Goal: Transaction & Acquisition: Obtain resource

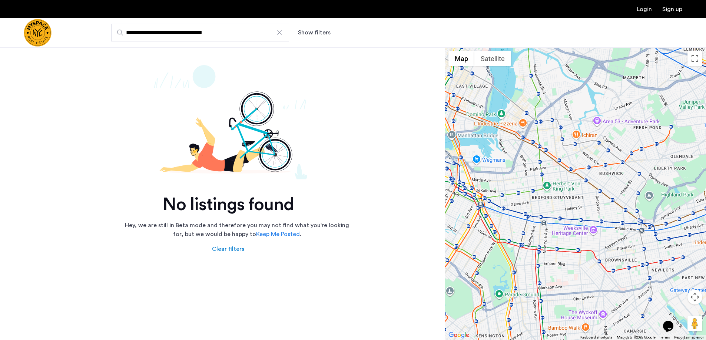
click at [277, 33] on div at bounding box center [279, 32] width 7 height 7
click at [277, 33] on input "**********" at bounding box center [200, 33] width 178 height 18
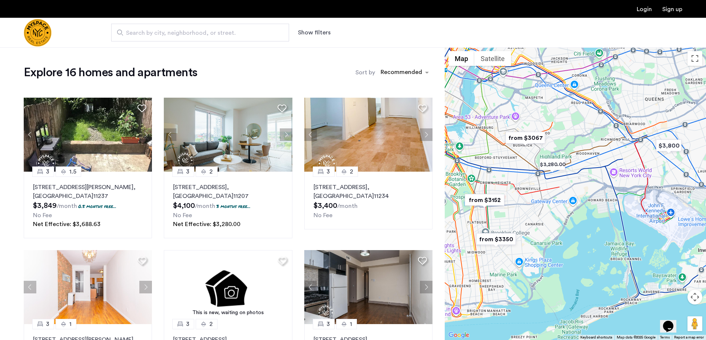
click at [165, 32] on span "Search by city, neighborhood, or street." at bounding box center [197, 33] width 142 height 9
click at [165, 32] on input "Search by city, neighborhood, or street." at bounding box center [200, 33] width 178 height 18
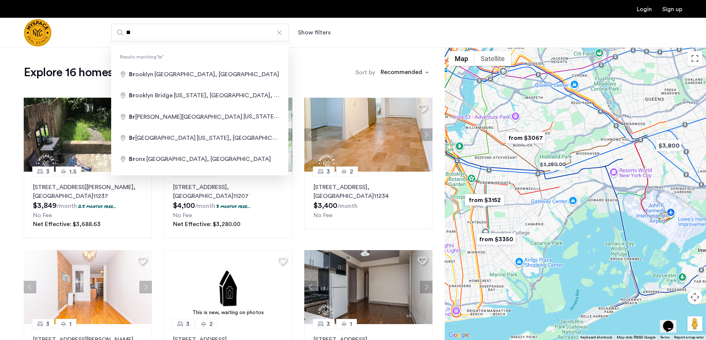
type input "**********"
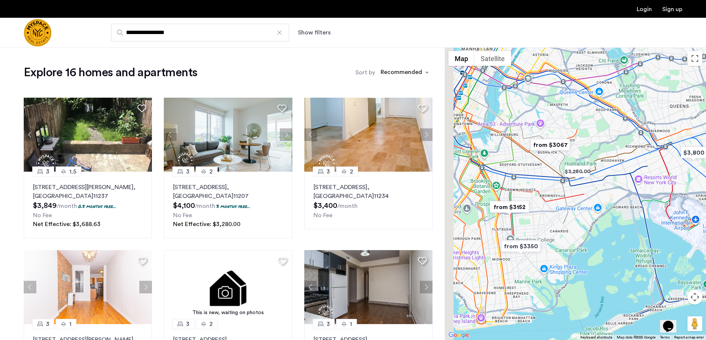
drag, startPoint x: 526, startPoint y: 176, endPoint x: 552, endPoint y: 190, distance: 29.5
click at [552, 190] on div at bounding box center [574, 193] width 261 height 293
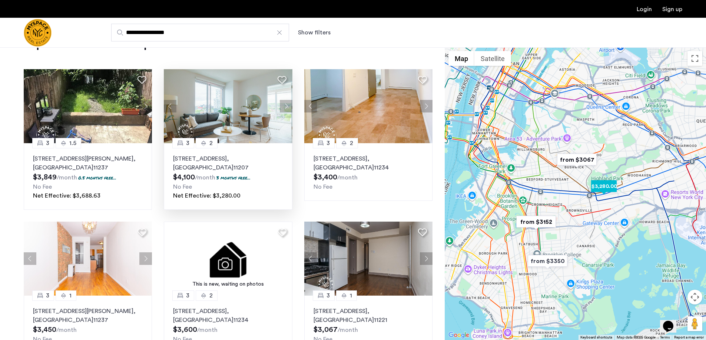
scroll to position [74, 0]
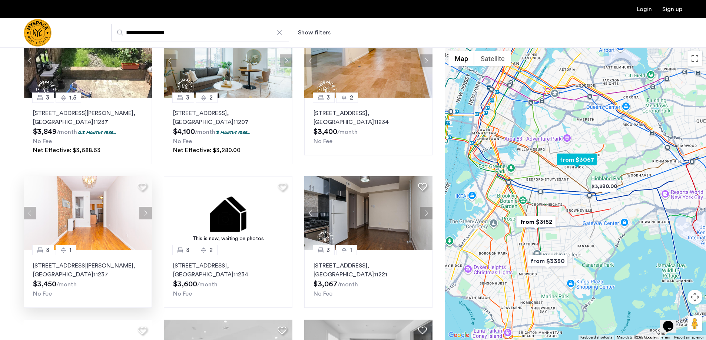
click at [144, 213] on button "Next apartment" at bounding box center [145, 213] width 13 height 13
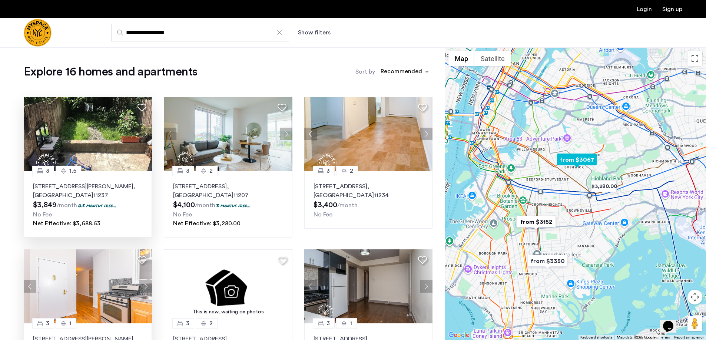
scroll to position [0, 0]
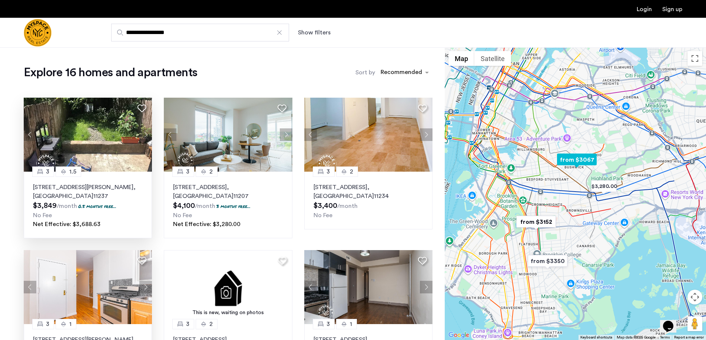
click at [142, 136] on button "Next apartment" at bounding box center [145, 135] width 13 height 13
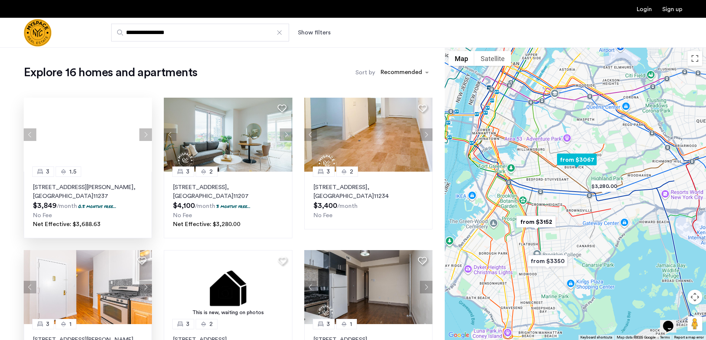
click at [142, 136] on div at bounding box center [88, 135] width 128 height 74
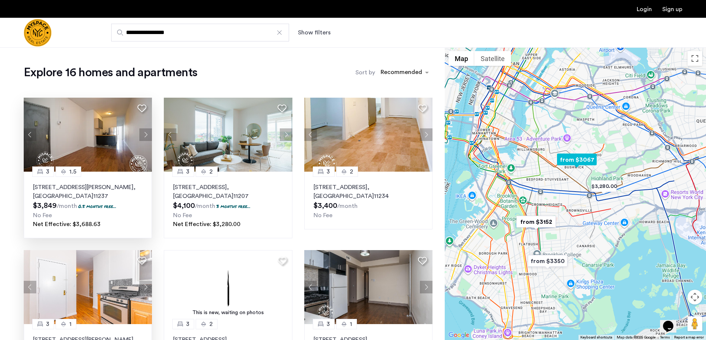
click at [142, 136] on button "Next apartment" at bounding box center [145, 135] width 13 height 13
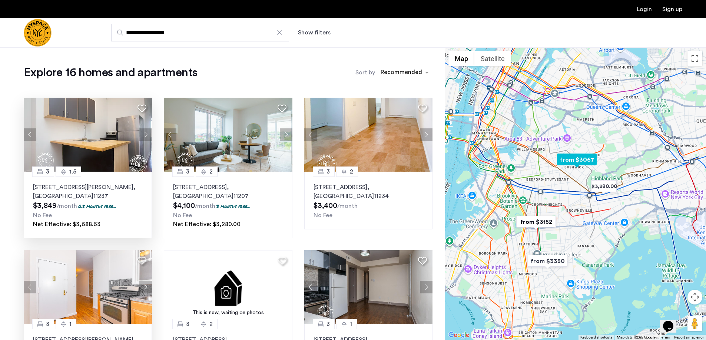
click at [142, 136] on button "Next apartment" at bounding box center [145, 135] width 13 height 13
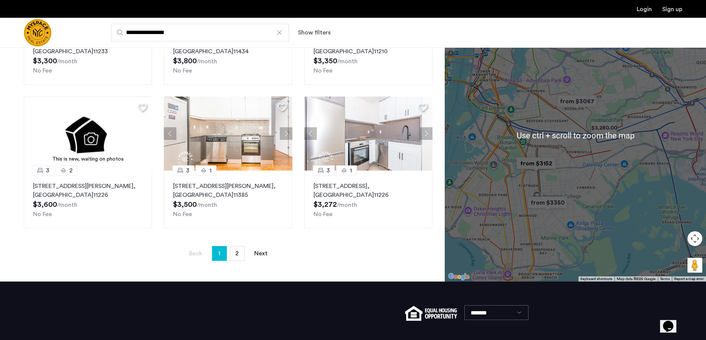
scroll to position [444, 0]
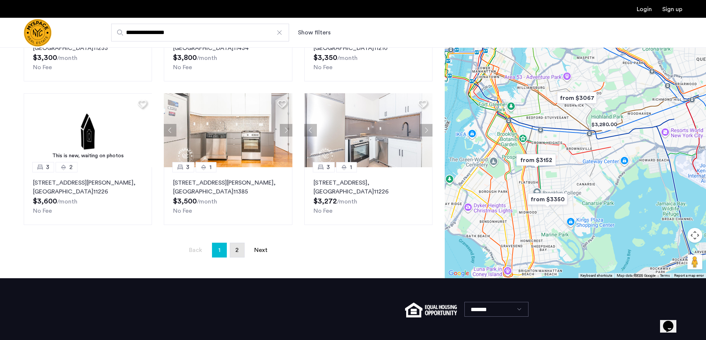
click at [237, 252] on span "2" at bounding box center [236, 250] width 3 height 6
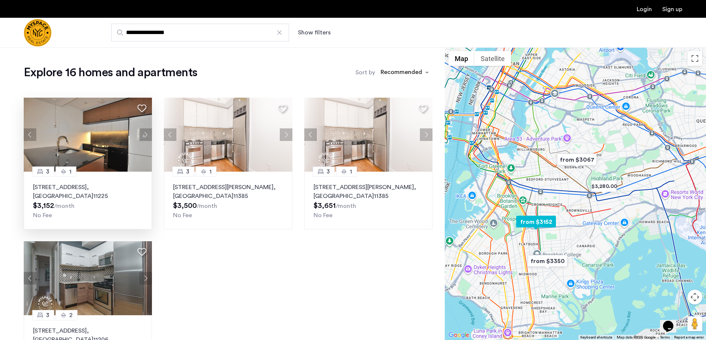
click at [144, 135] on button "Next apartment" at bounding box center [145, 135] width 13 height 13
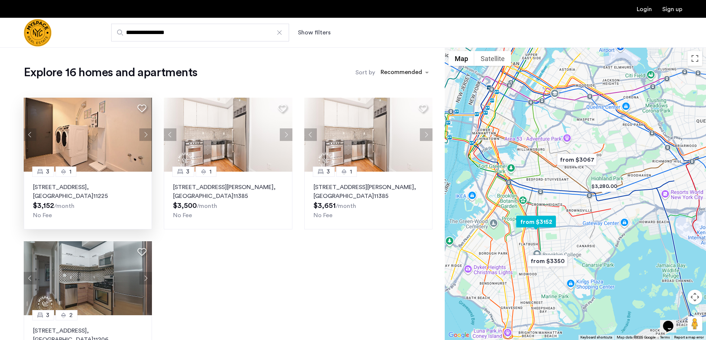
click at [144, 135] on button "Next apartment" at bounding box center [145, 135] width 13 height 13
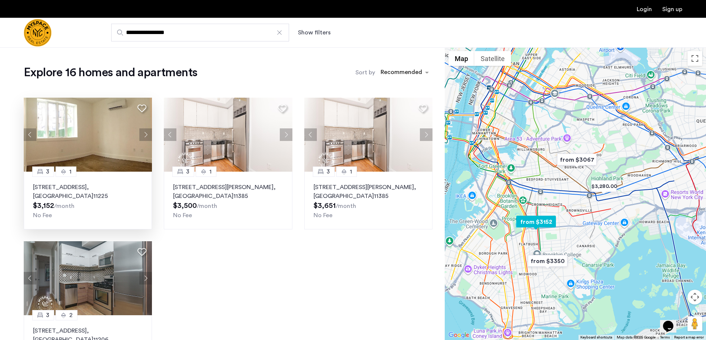
click at [144, 135] on button "Next apartment" at bounding box center [145, 135] width 13 height 13
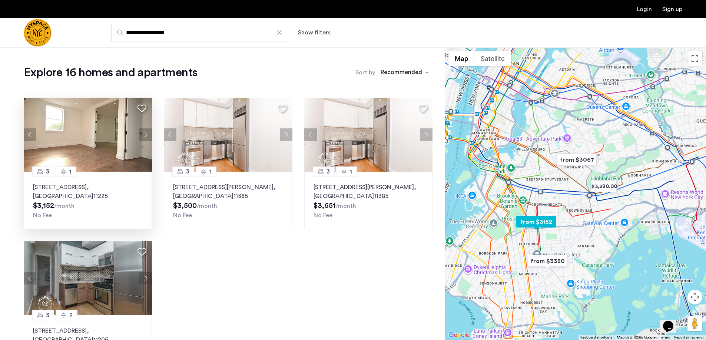
click at [144, 135] on button "Next apartment" at bounding box center [145, 135] width 13 height 13
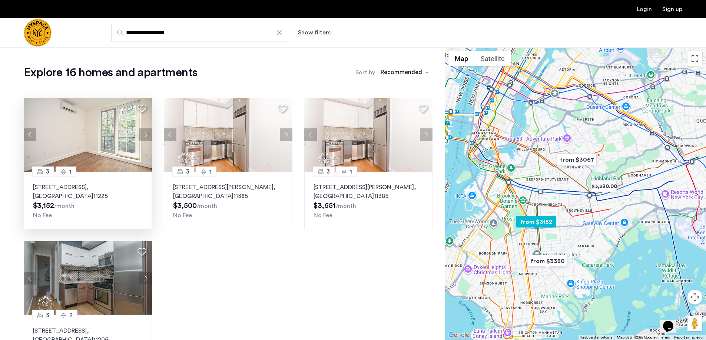
click at [144, 135] on button "Next apartment" at bounding box center [145, 135] width 13 height 13
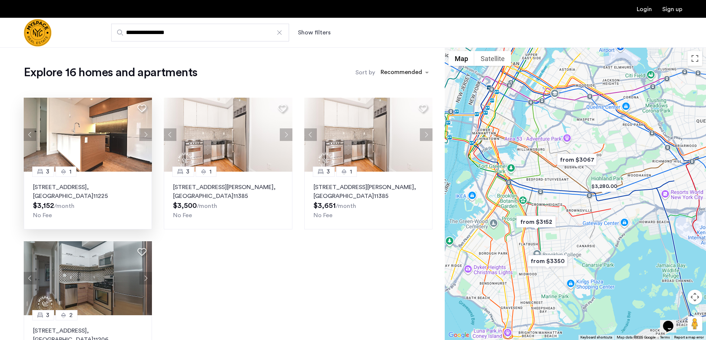
click at [41, 32] on img "Cazamio Logo" at bounding box center [38, 33] width 28 height 28
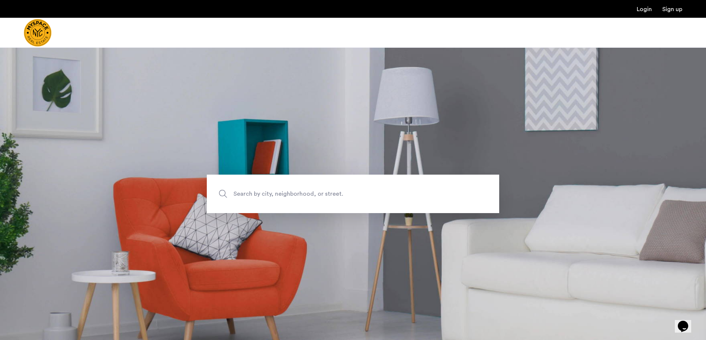
click at [320, 194] on span "Search by city, neighborhood, or street." at bounding box center [335, 194] width 204 height 10
click at [320, 194] on input "Search by city, neighborhood, or street." at bounding box center [353, 194] width 292 height 39
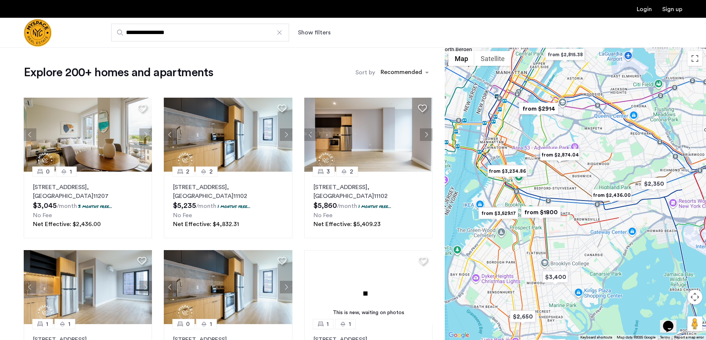
scroll to position [222, 0]
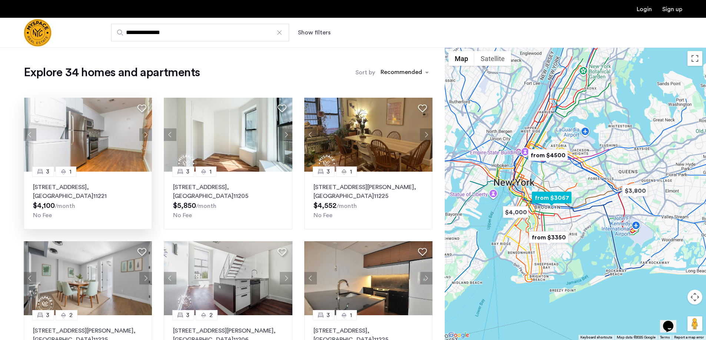
click at [146, 137] on button "Next apartment" at bounding box center [145, 135] width 13 height 13
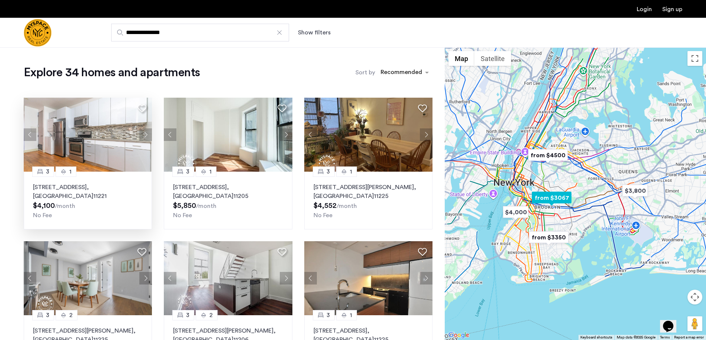
click at [146, 137] on button "Next apartment" at bounding box center [145, 135] width 13 height 13
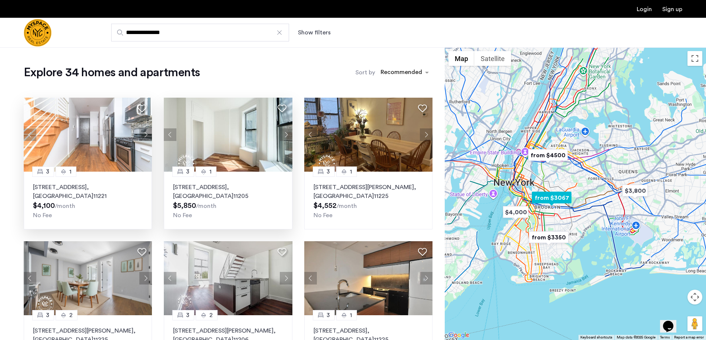
click at [287, 137] on button "Next apartment" at bounding box center [286, 135] width 13 height 13
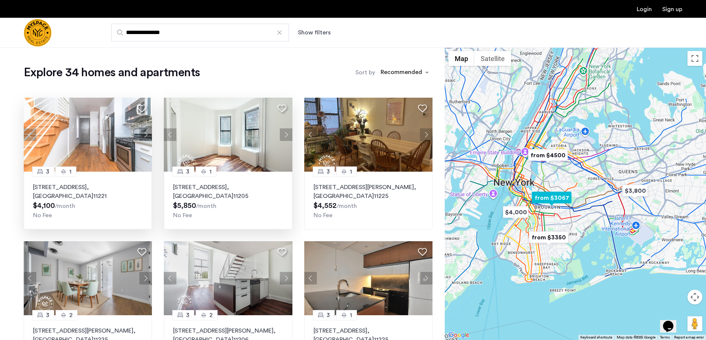
click at [287, 137] on button "Next apartment" at bounding box center [286, 135] width 13 height 13
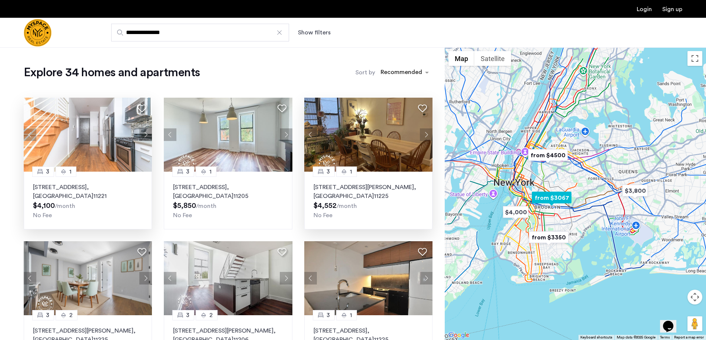
click at [429, 136] on button "Next apartment" at bounding box center [426, 135] width 13 height 13
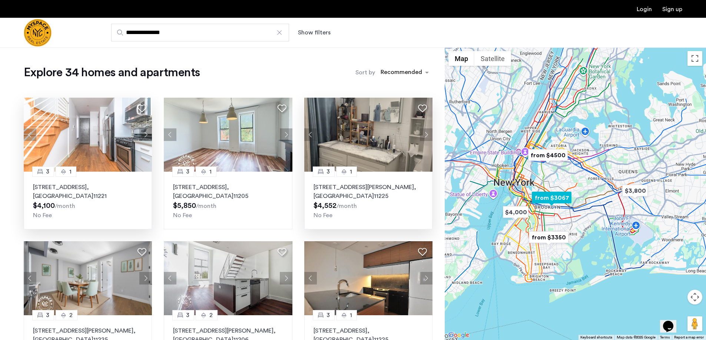
click at [429, 136] on button "Next apartment" at bounding box center [426, 135] width 13 height 13
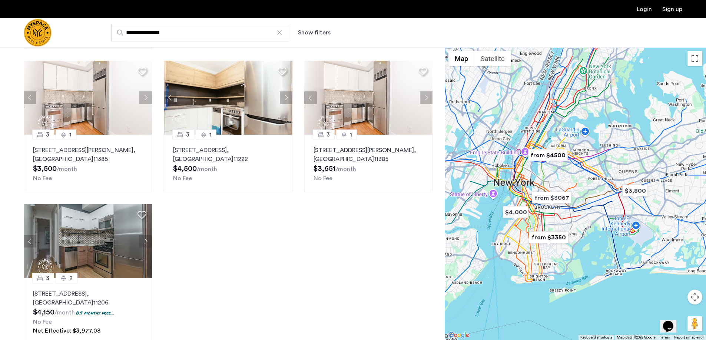
scroll to position [370, 0]
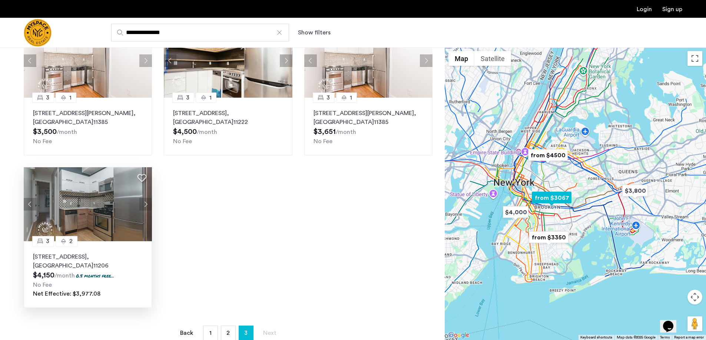
click at [146, 203] on button "Next apartment" at bounding box center [145, 204] width 13 height 13
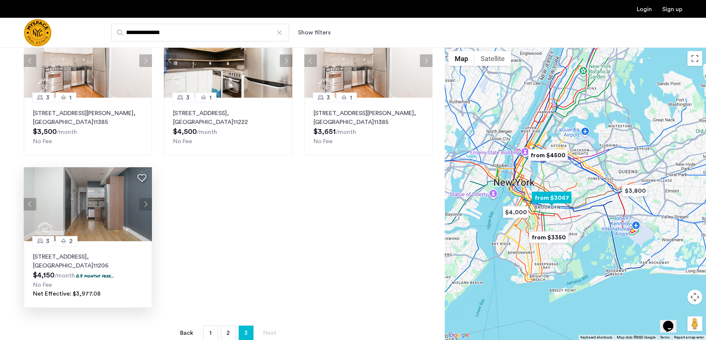
click at [146, 203] on button "Next apartment" at bounding box center [145, 204] width 13 height 13
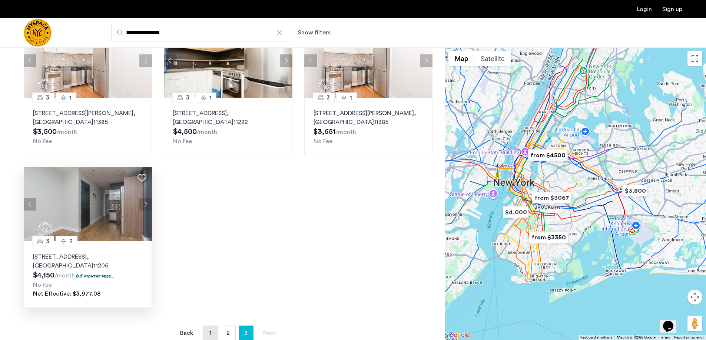
click at [206, 326] on link "page 1" at bounding box center [210, 333] width 14 height 14
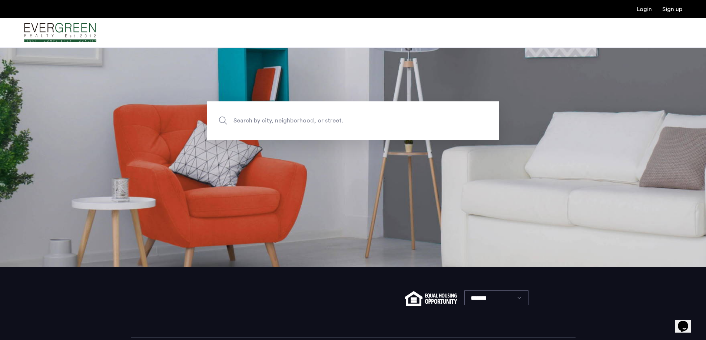
scroll to position [74, 0]
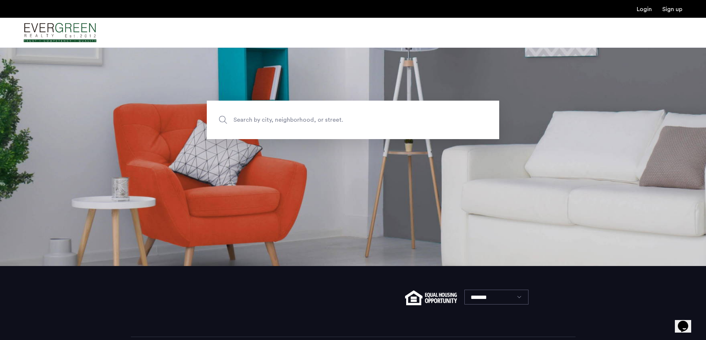
click at [271, 120] on span "Search by city, neighborhood, or street." at bounding box center [335, 120] width 204 height 10
click at [271, 120] on input "Search by city, neighborhood, or street." at bounding box center [353, 120] width 292 height 39
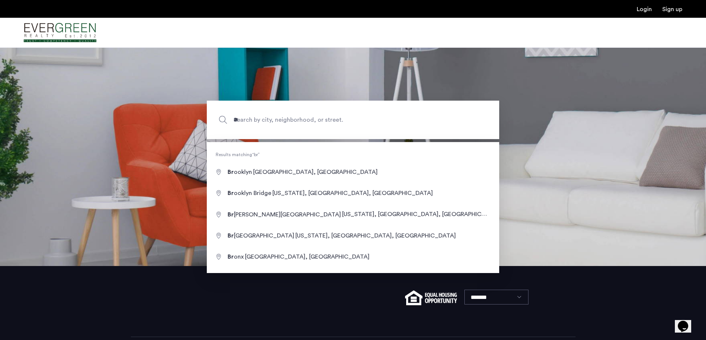
type input "**********"
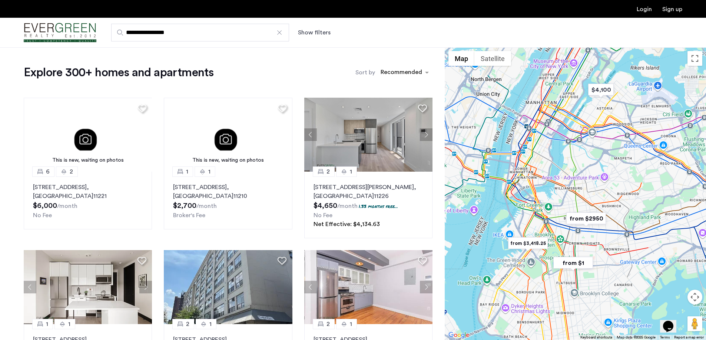
click at [313, 33] on button "Show filters" at bounding box center [314, 32] width 33 height 9
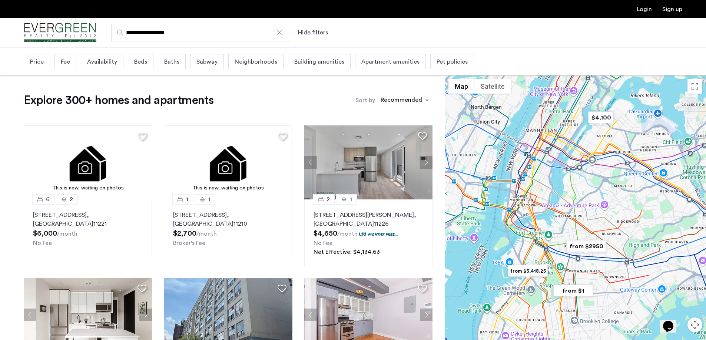
click at [142, 66] on span "Beds" at bounding box center [140, 61] width 13 height 9
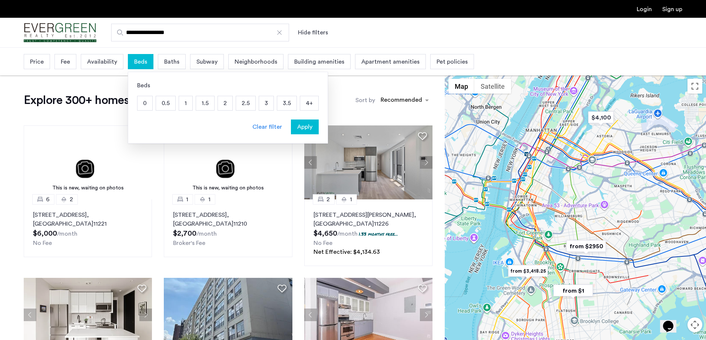
click at [263, 107] on p "3" at bounding box center [266, 103] width 14 height 14
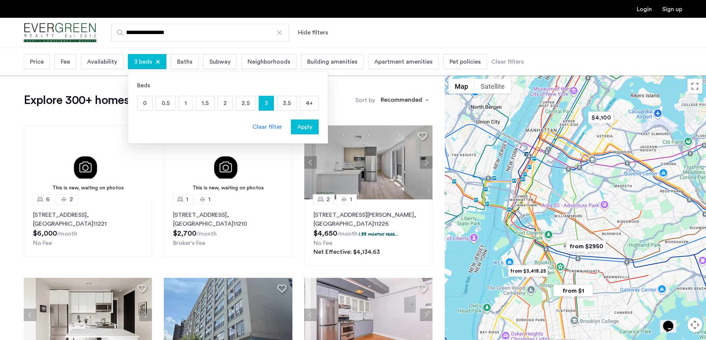
drag, startPoint x: 520, startPoint y: 43, endPoint x: 327, endPoint y: 48, distance: 193.4
click at [519, 43] on div "**********" at bounding box center [353, 33] width 706 height 30
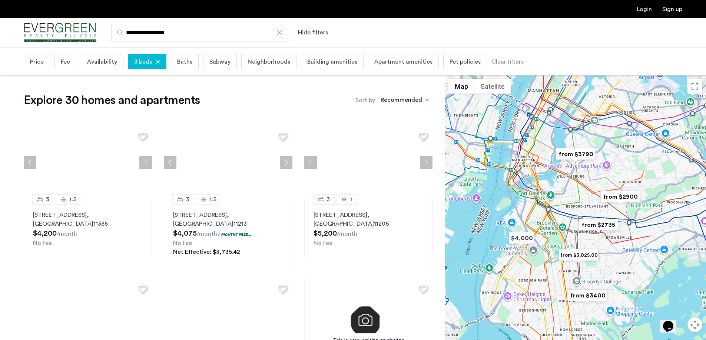
click at [321, 60] on span "Building amenities" at bounding box center [332, 61] width 50 height 9
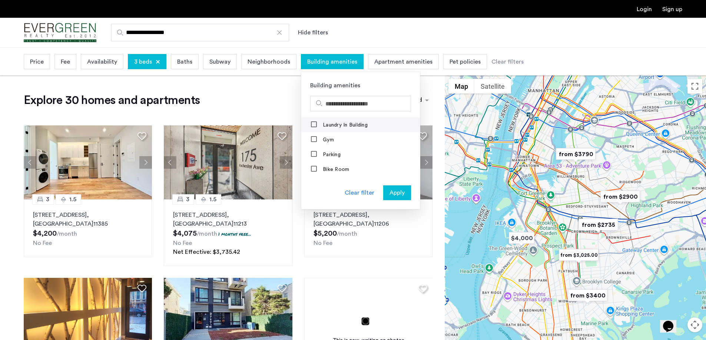
click at [358, 123] on label "Laundry In Building" at bounding box center [344, 125] width 46 height 6
click at [393, 193] on span "Apply" at bounding box center [396, 193] width 15 height 9
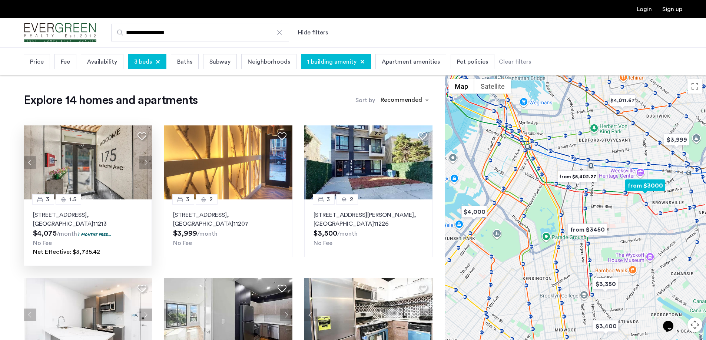
click at [149, 164] on button "Next apartment" at bounding box center [145, 162] width 13 height 13
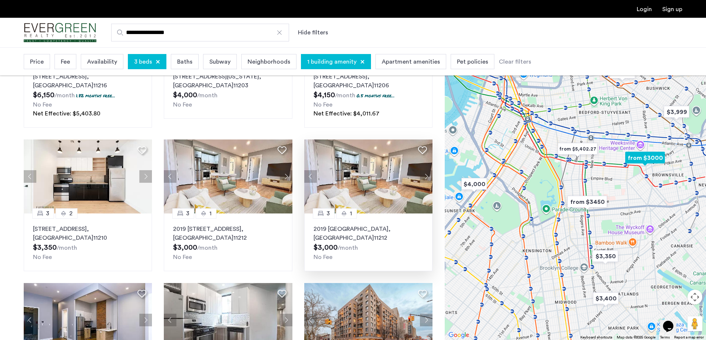
scroll to position [296, 0]
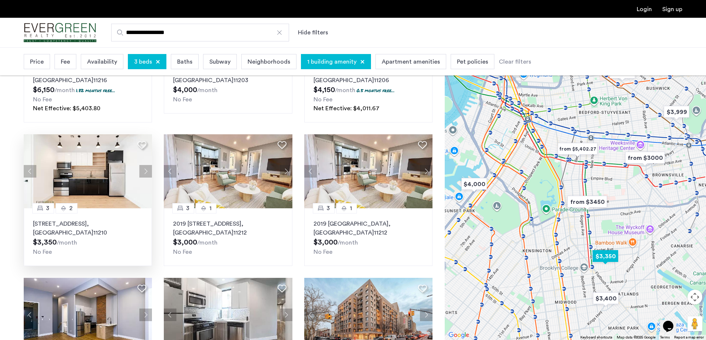
click at [145, 173] on button "Next apartment" at bounding box center [145, 171] width 13 height 13
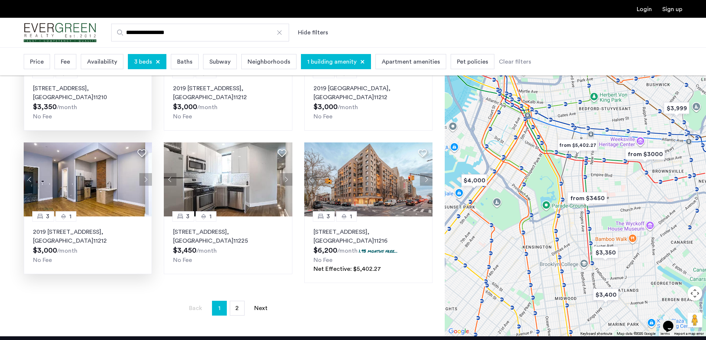
scroll to position [444, 0]
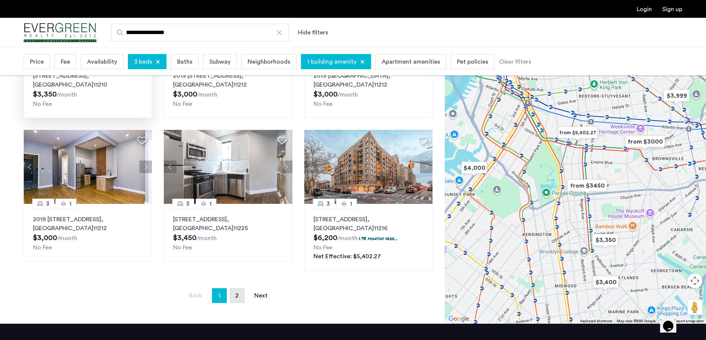
click at [237, 299] on span "2" at bounding box center [236, 296] width 3 height 6
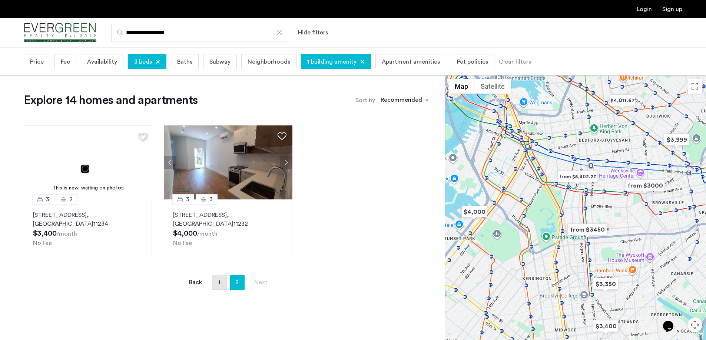
click at [220, 284] on span "1" at bounding box center [219, 283] width 2 height 6
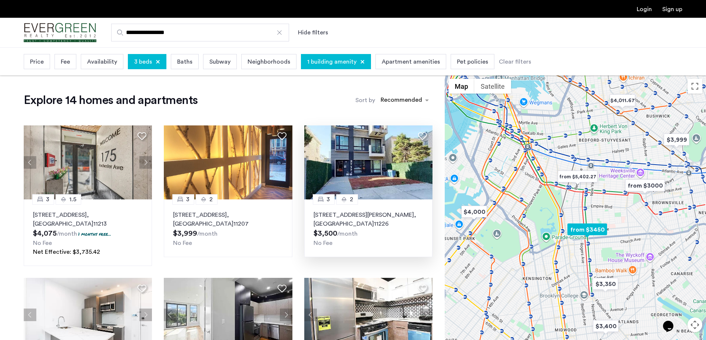
click at [373, 169] on img at bounding box center [368, 163] width 129 height 74
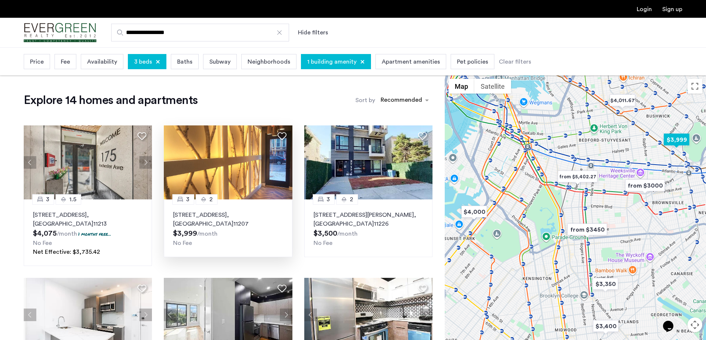
click at [241, 183] on img at bounding box center [228, 163] width 129 height 74
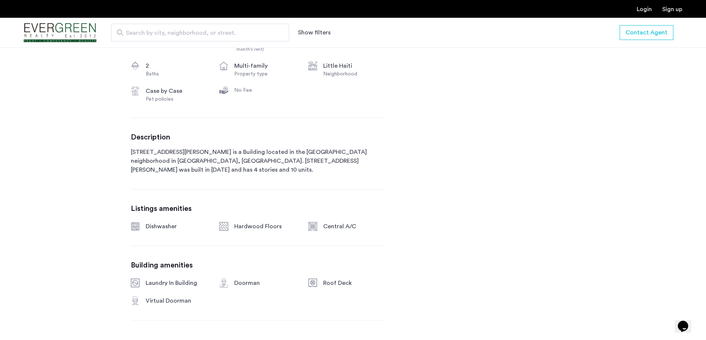
scroll to position [296, 0]
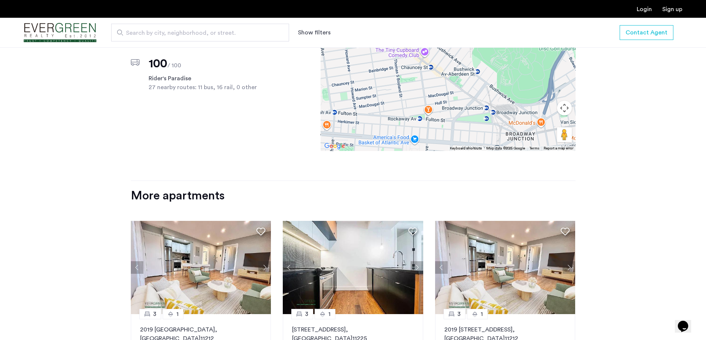
scroll to position [704, 0]
